Goal: Find contact information: Find contact information

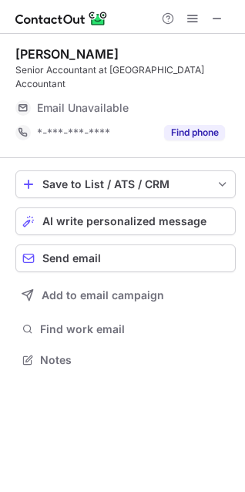
scroll to position [7, 7]
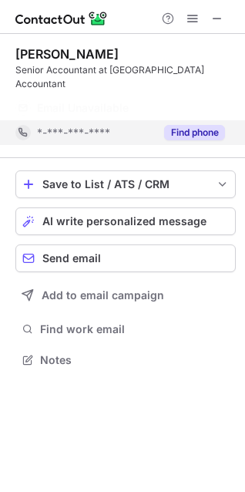
click at [185, 121] on div "[PERSON_NAME] Senior Accountant at [PERSON_NAME] Accountant Email Unavailable E…" at bounding box center [122, 208] width 245 height 349
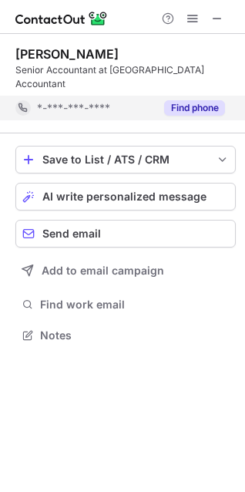
scroll to position [310, 245]
click at [196, 100] on button "Find phone" at bounding box center [194, 107] width 61 height 15
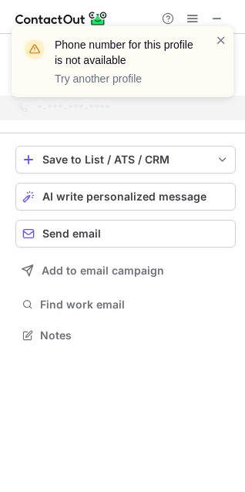
click at [224, 40] on span at bounding box center [221, 39] width 12 height 15
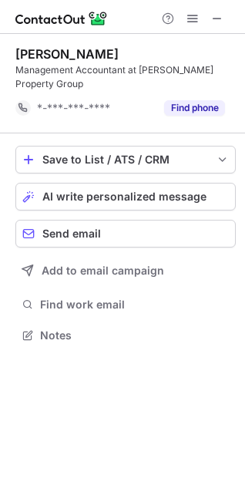
scroll to position [324, 245]
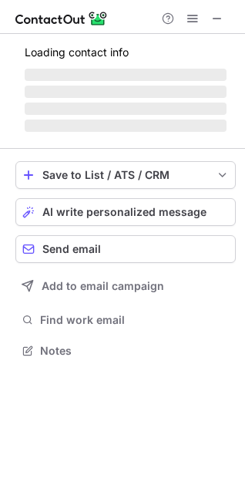
scroll to position [7, 7]
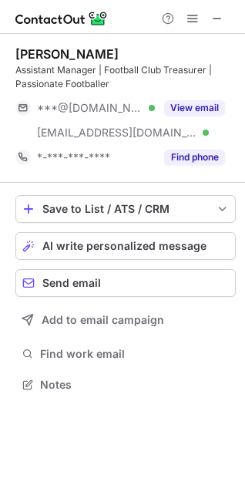
scroll to position [373, 245]
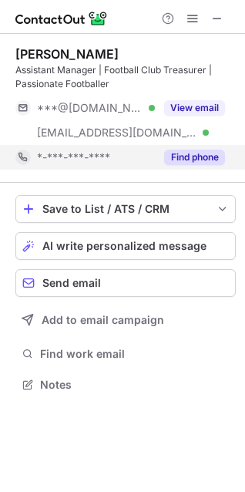
click at [191, 159] on button "Find phone" at bounding box center [194, 157] width 61 height 15
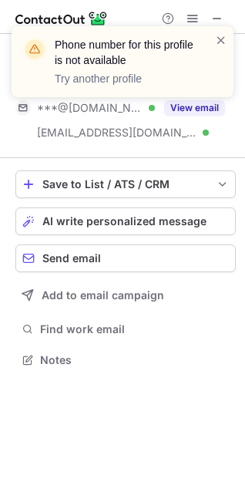
scroll to position [349, 245]
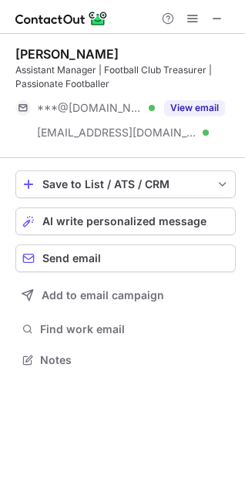
click at [244, 108] on div "Oliver Cooke Assistant Manager | Football Club Treasurer | Passionate Footballe…" at bounding box center [122, 208] width 245 height 349
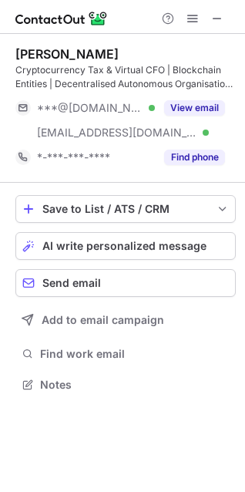
scroll to position [373, 245]
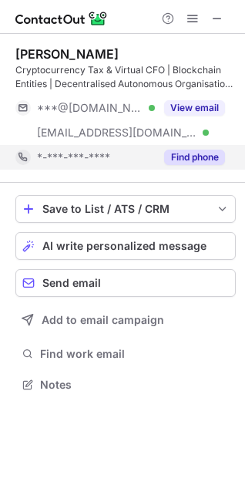
click at [181, 159] on button "Find phone" at bounding box center [194, 157] width 61 height 15
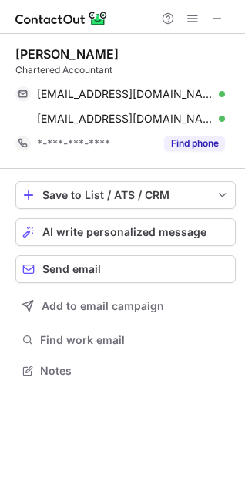
scroll to position [359, 245]
